Goal: Information Seeking & Learning: Learn about a topic

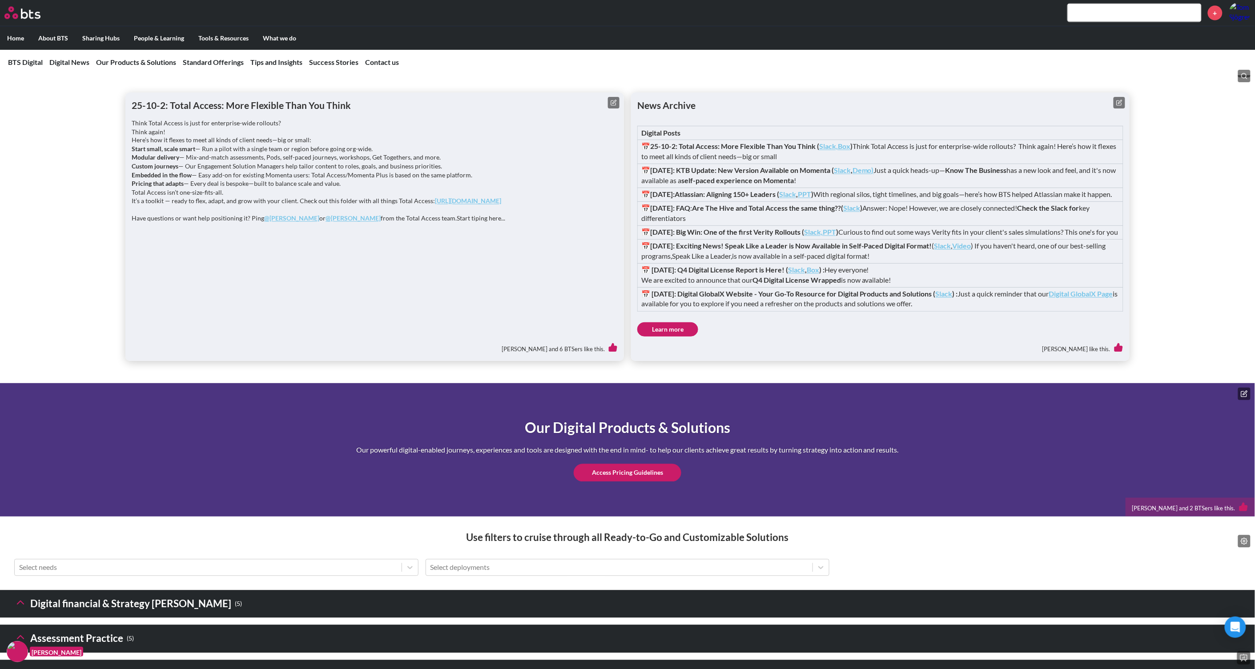
scroll to position [944, 0]
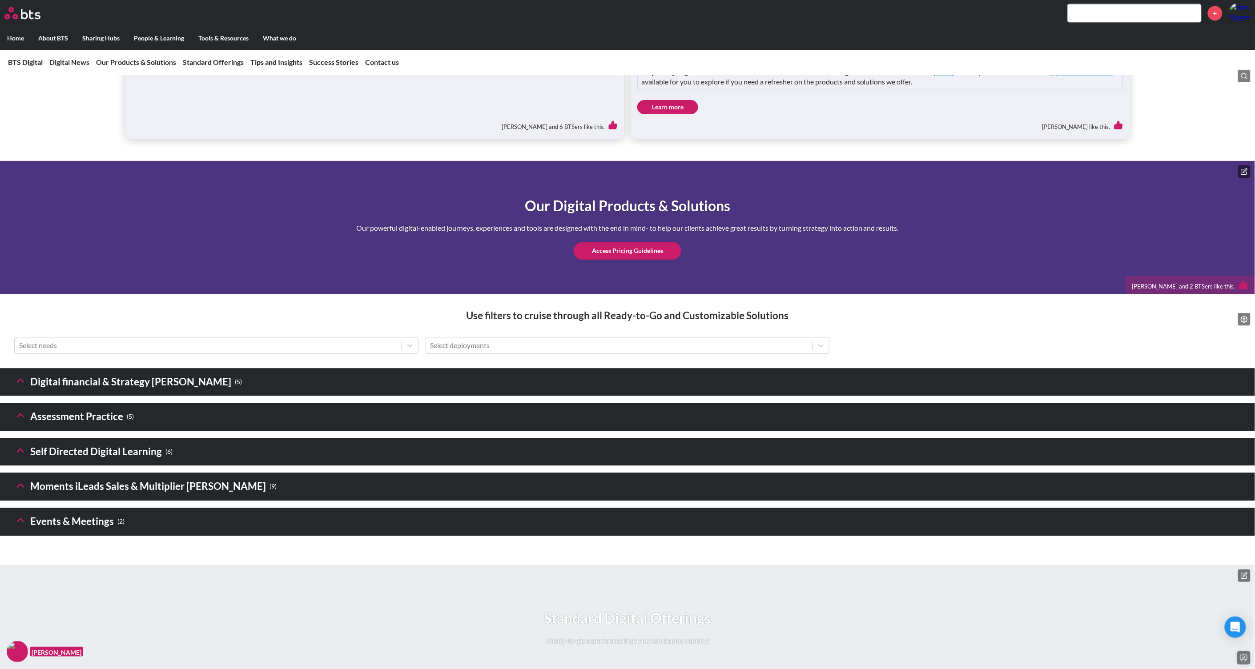
click at [17, 387] on icon at bounding box center [20, 380] width 12 height 12
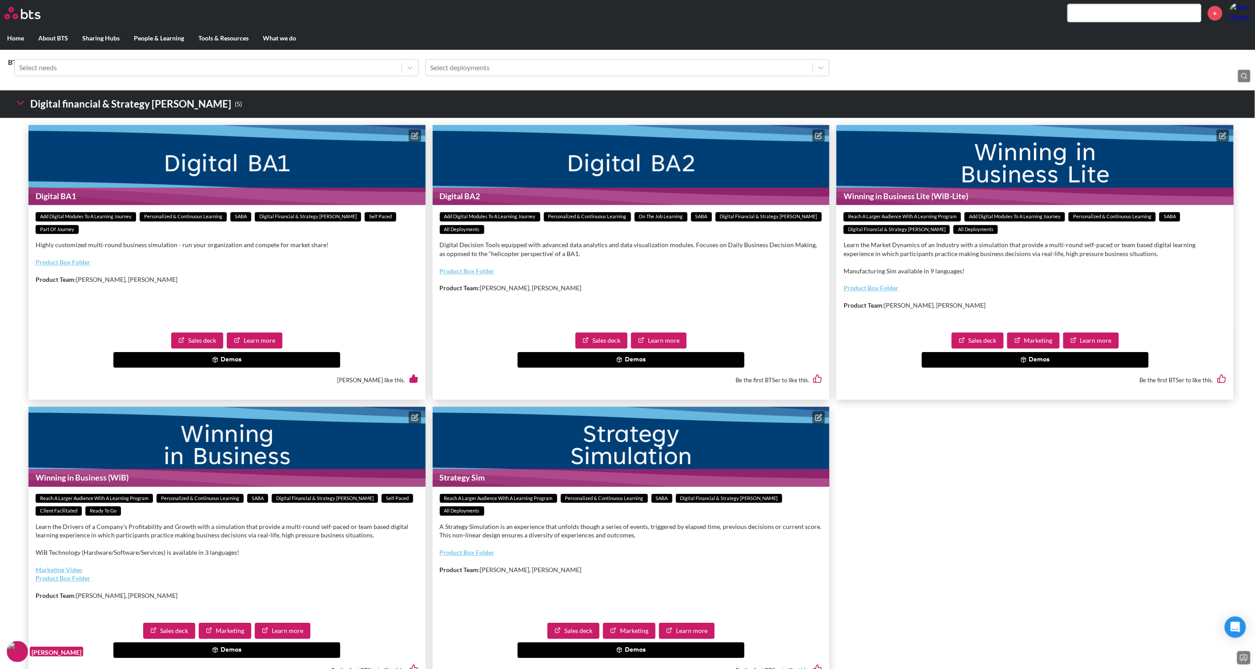
scroll to position [1278, 0]
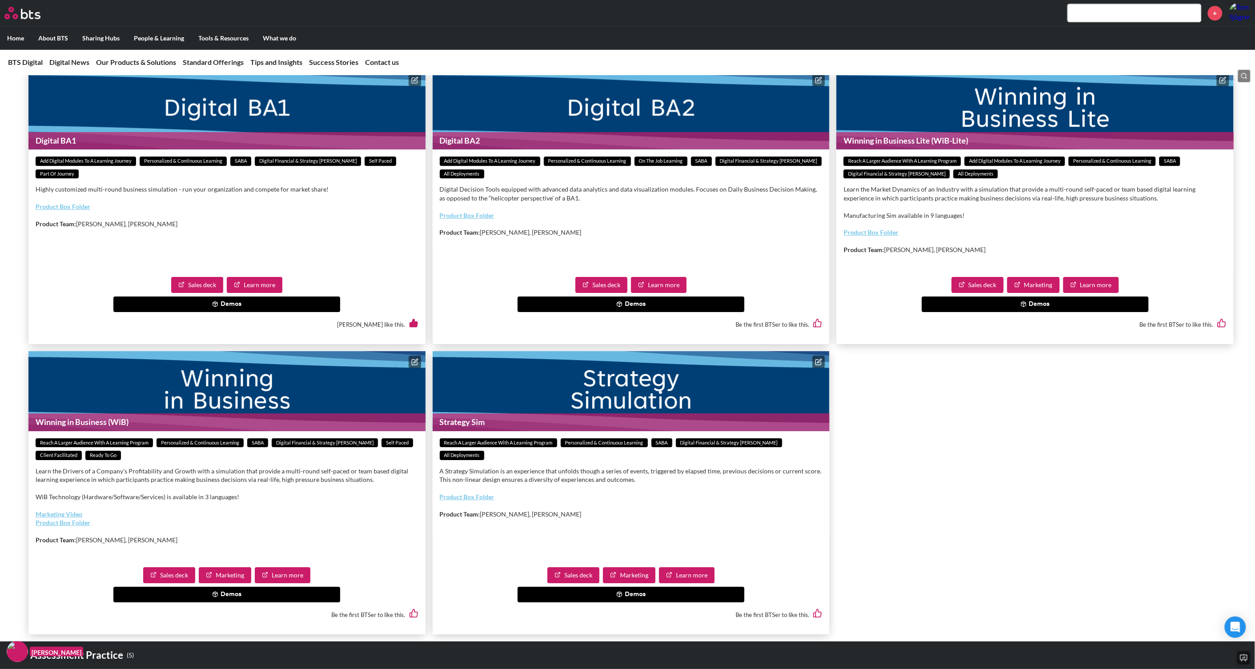
click at [653, 313] on button "Demos" at bounding box center [630, 305] width 227 height 16
click at [594, 332] on button "Digital BA2 Financial Literacy Demo" at bounding box center [582, 324] width 123 height 16
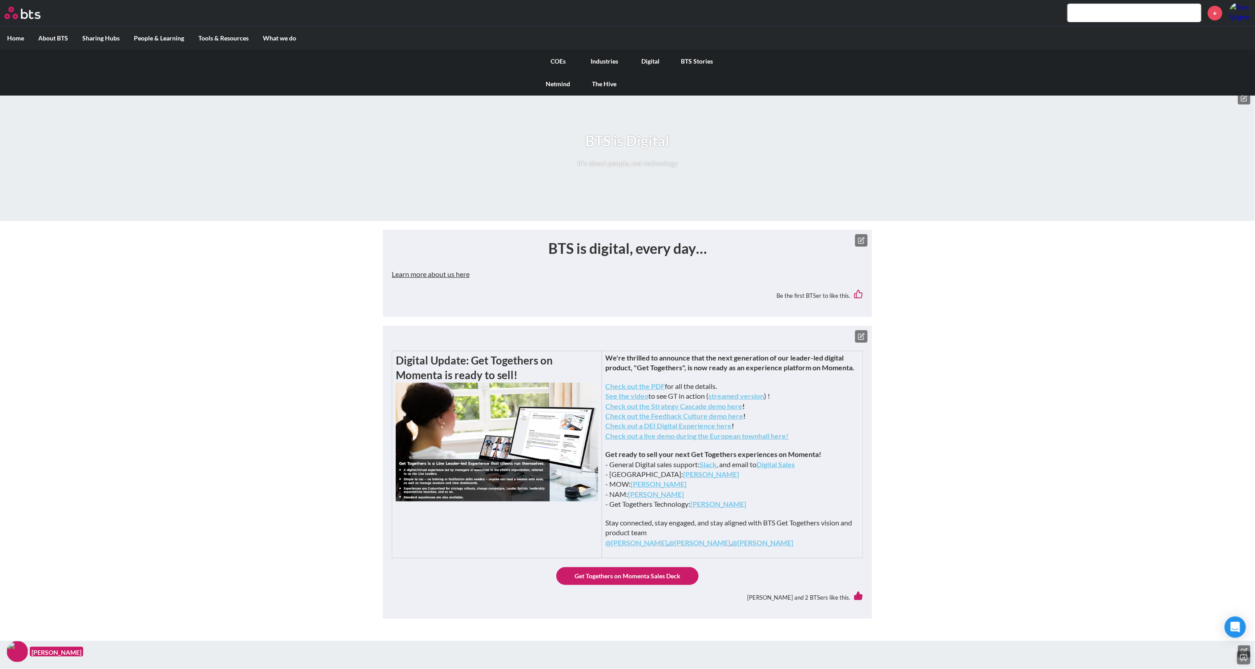
click at [561, 62] on link "COEs" at bounding box center [558, 61] width 46 height 23
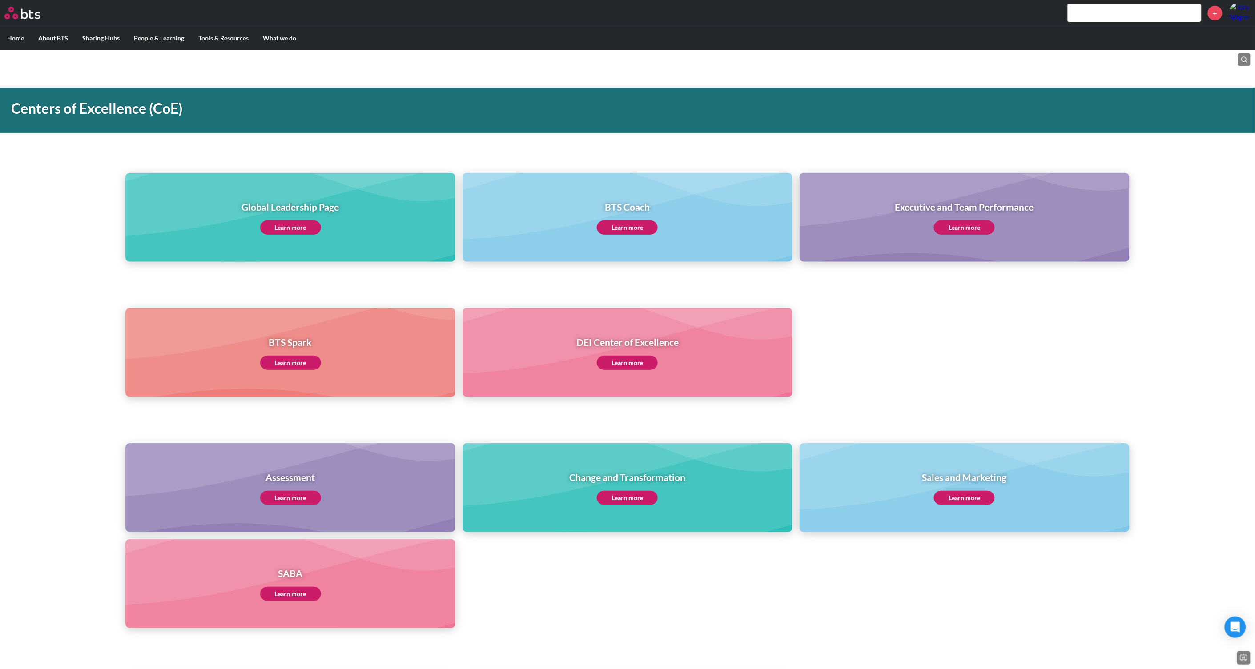
click at [294, 593] on link "Learn more" at bounding box center [290, 594] width 61 height 14
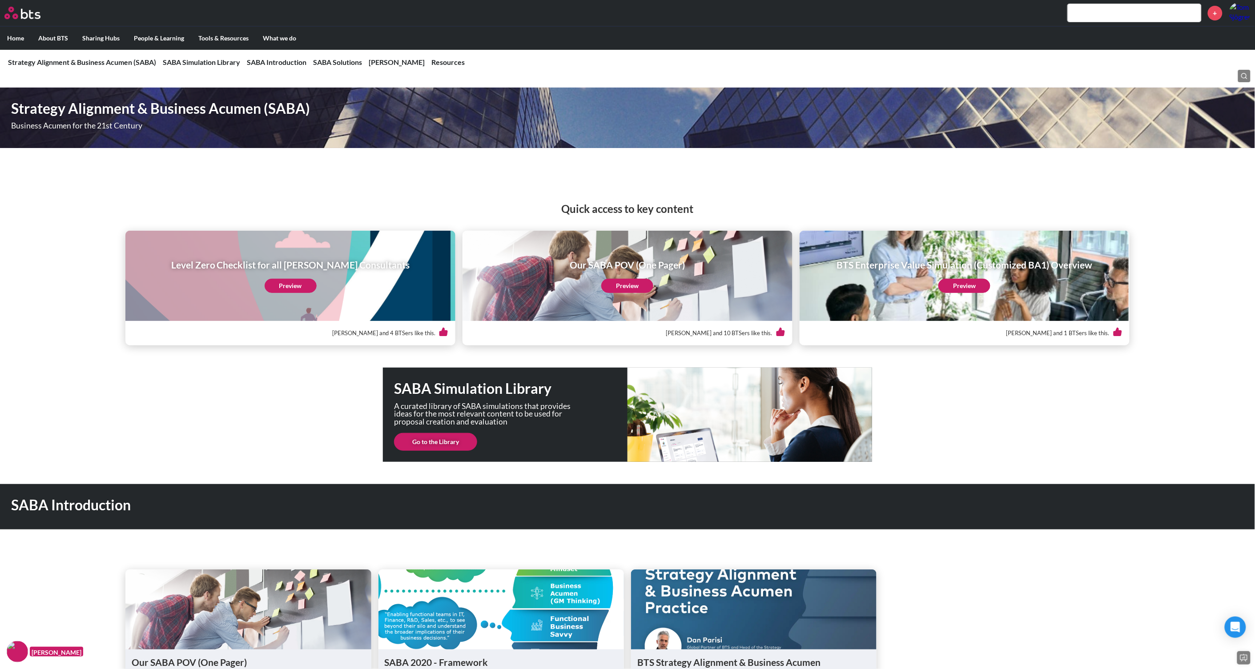
click at [457, 440] on link "Go to the Library" at bounding box center [435, 442] width 83 height 18
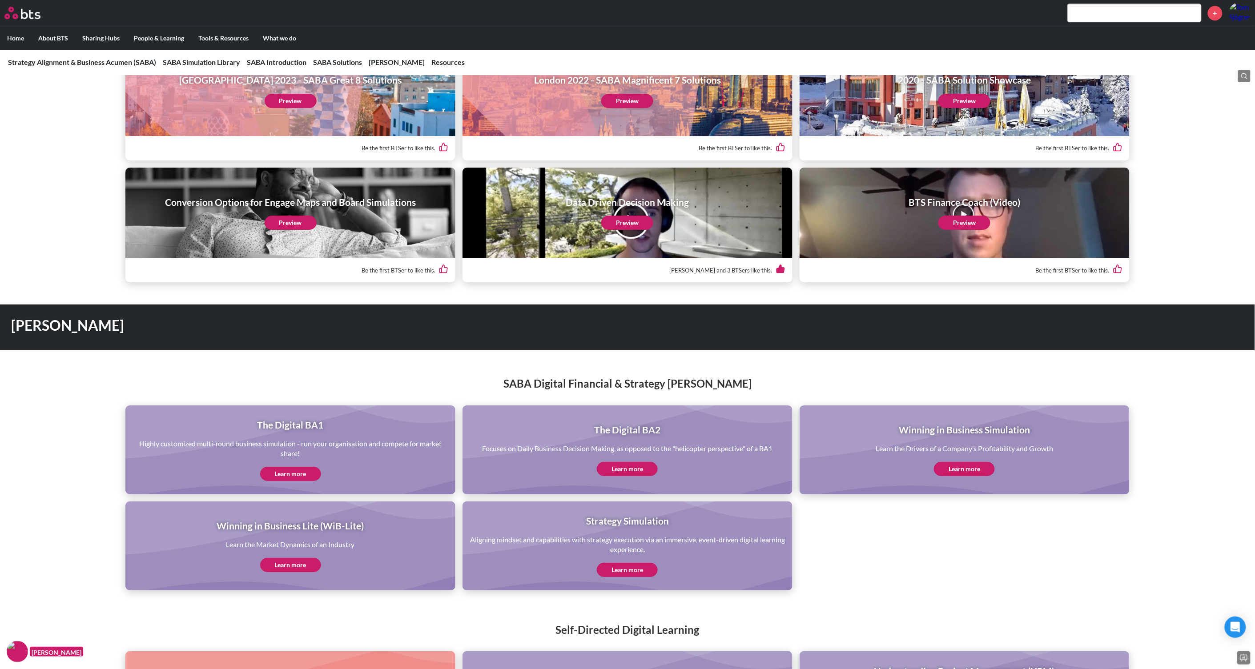
scroll to position [1500, 0]
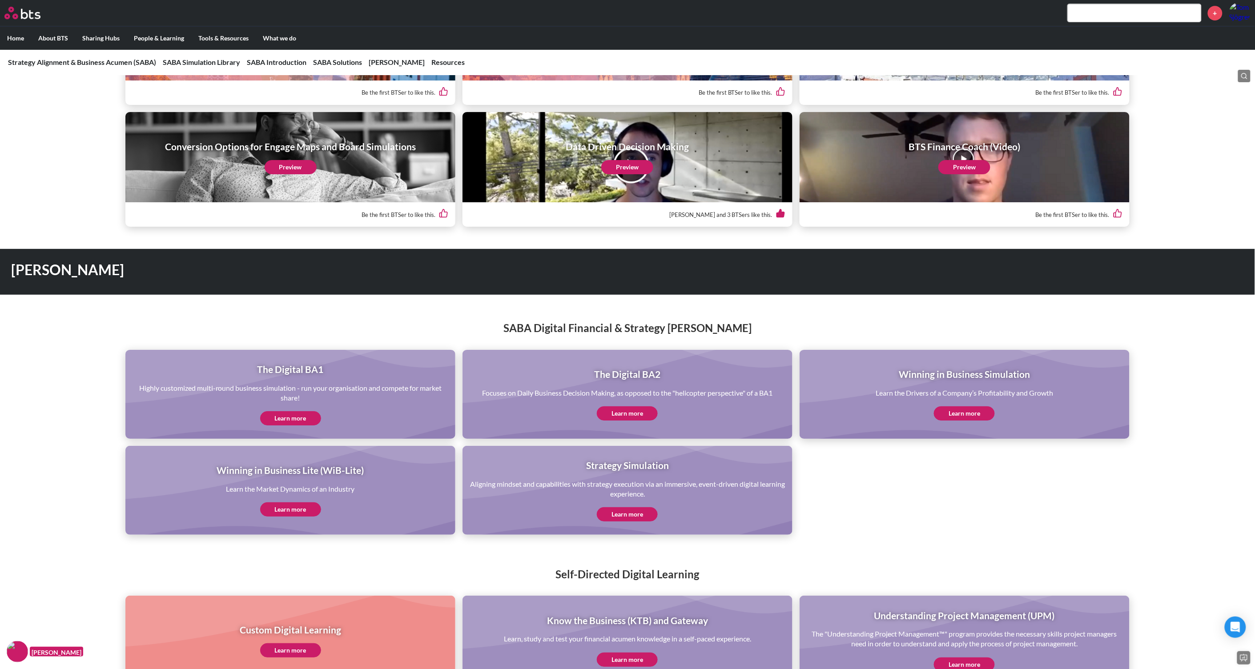
click at [640, 406] on link "Learn more" at bounding box center [627, 413] width 61 height 14
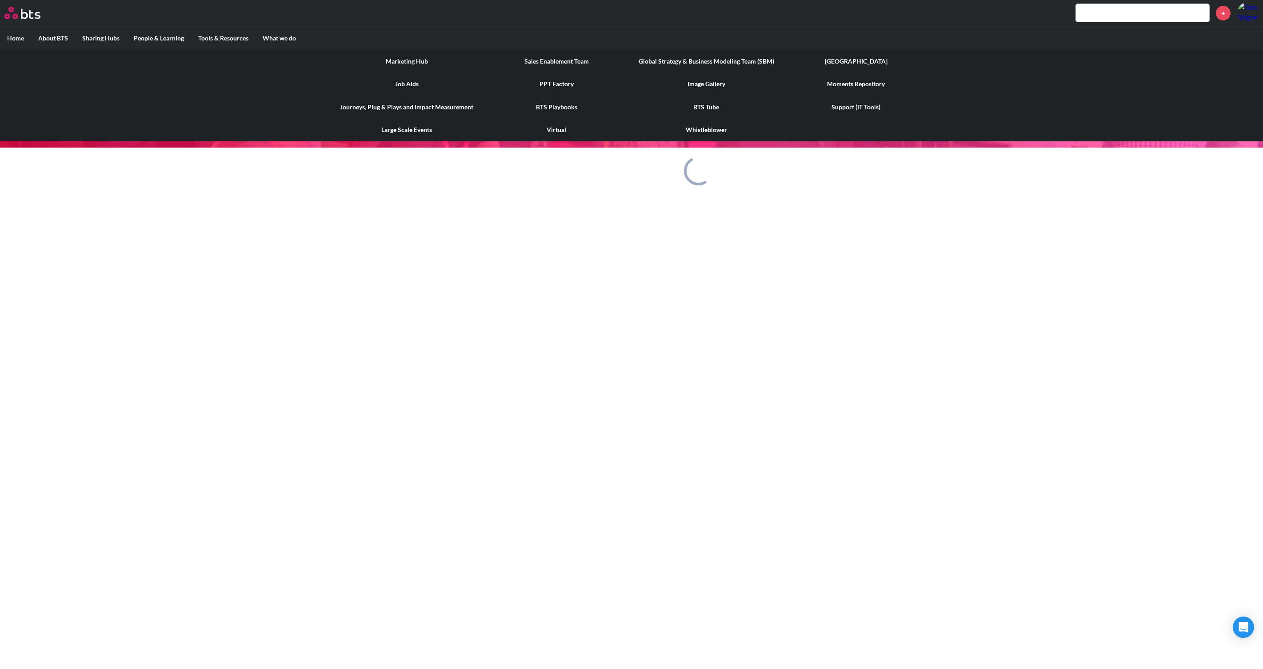
click at [225, 36] on label "Tools & Resources" at bounding box center [223, 38] width 64 height 23
click at [0, 0] on input "Tools & Resources" at bounding box center [0, 0] width 0 height 0
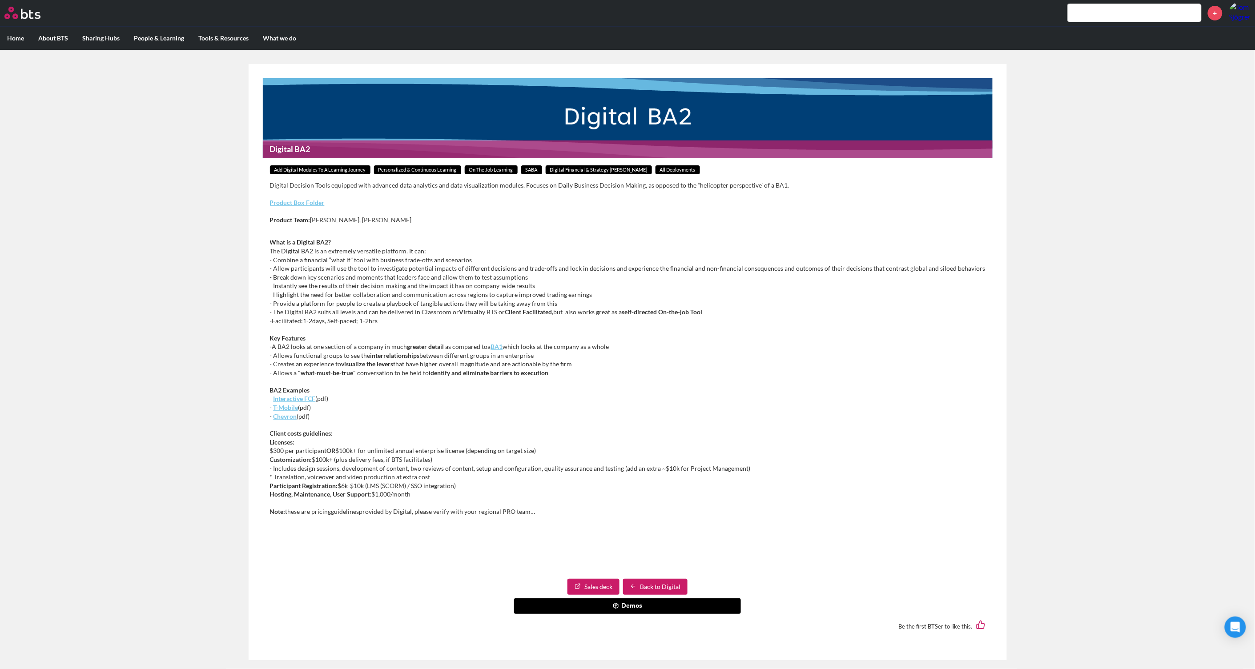
click at [626, 604] on button "Demos" at bounding box center [627, 606] width 227 height 16
click at [600, 621] on button "Digital BA2 Financial Literacy Demo" at bounding box center [578, 626] width 123 height 16
